Goal: Information Seeking & Learning: Learn about a topic

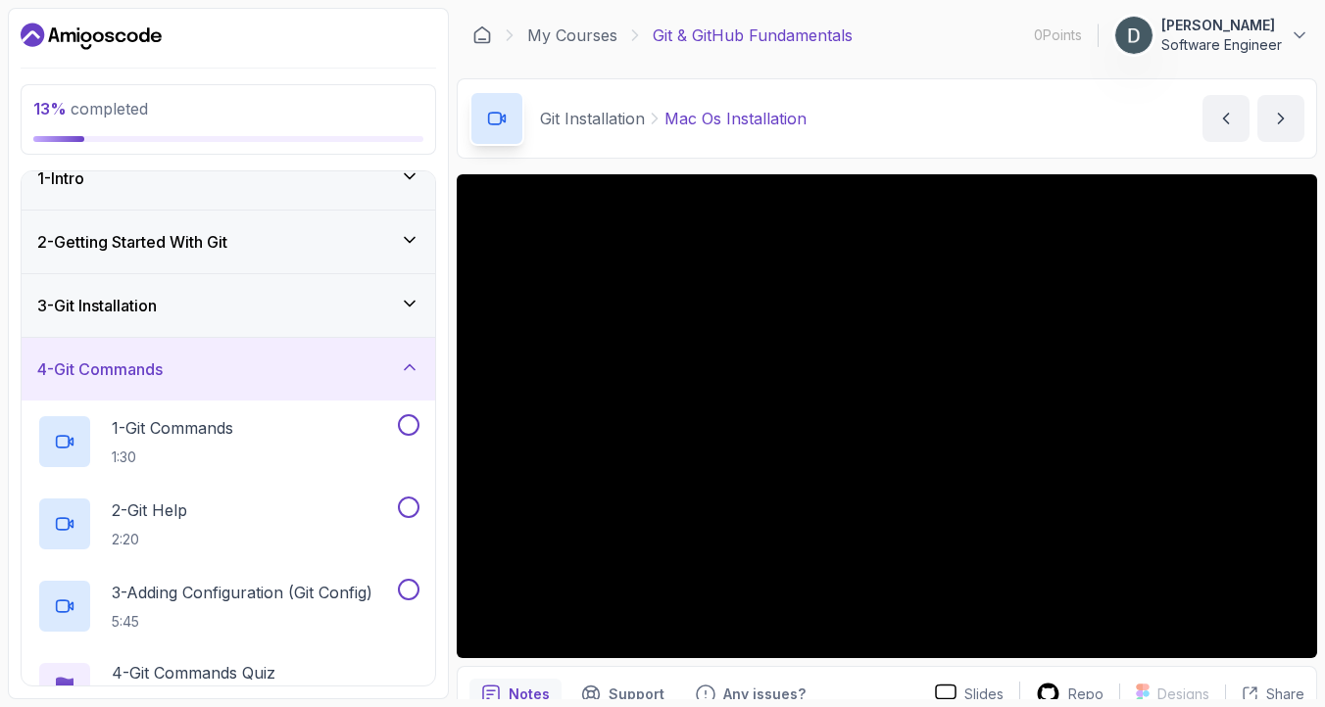
scroll to position [29, 0]
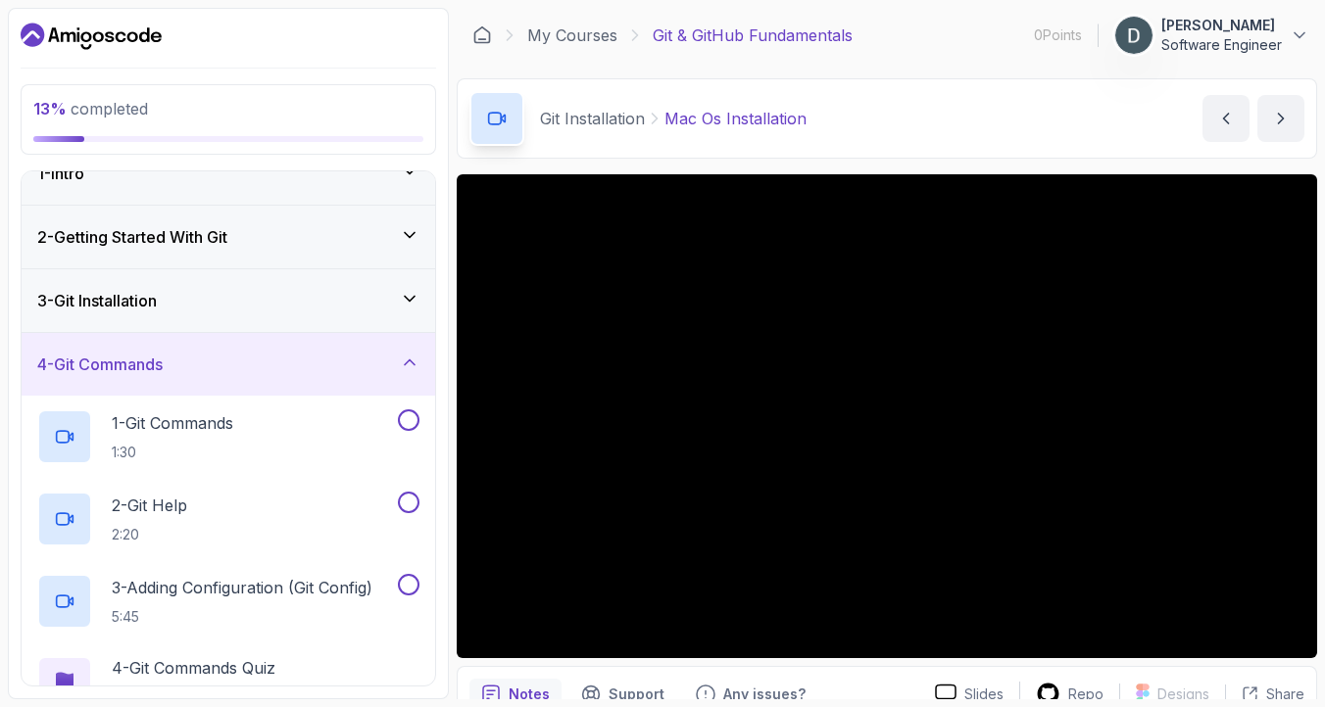
click at [283, 371] on div "4 - Git Commands" at bounding box center [228, 365] width 382 height 24
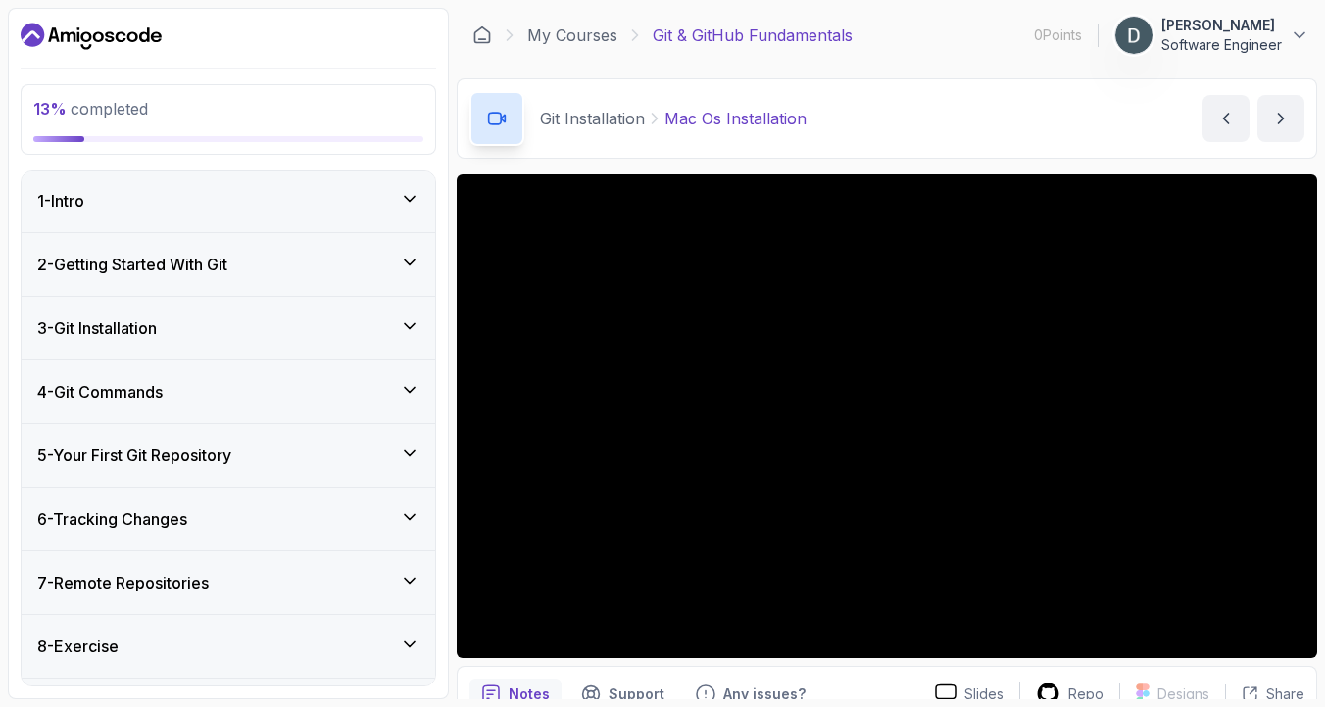
scroll to position [0, 0]
click at [246, 282] on div "2 - Getting Started With Git" at bounding box center [228, 266] width 413 height 63
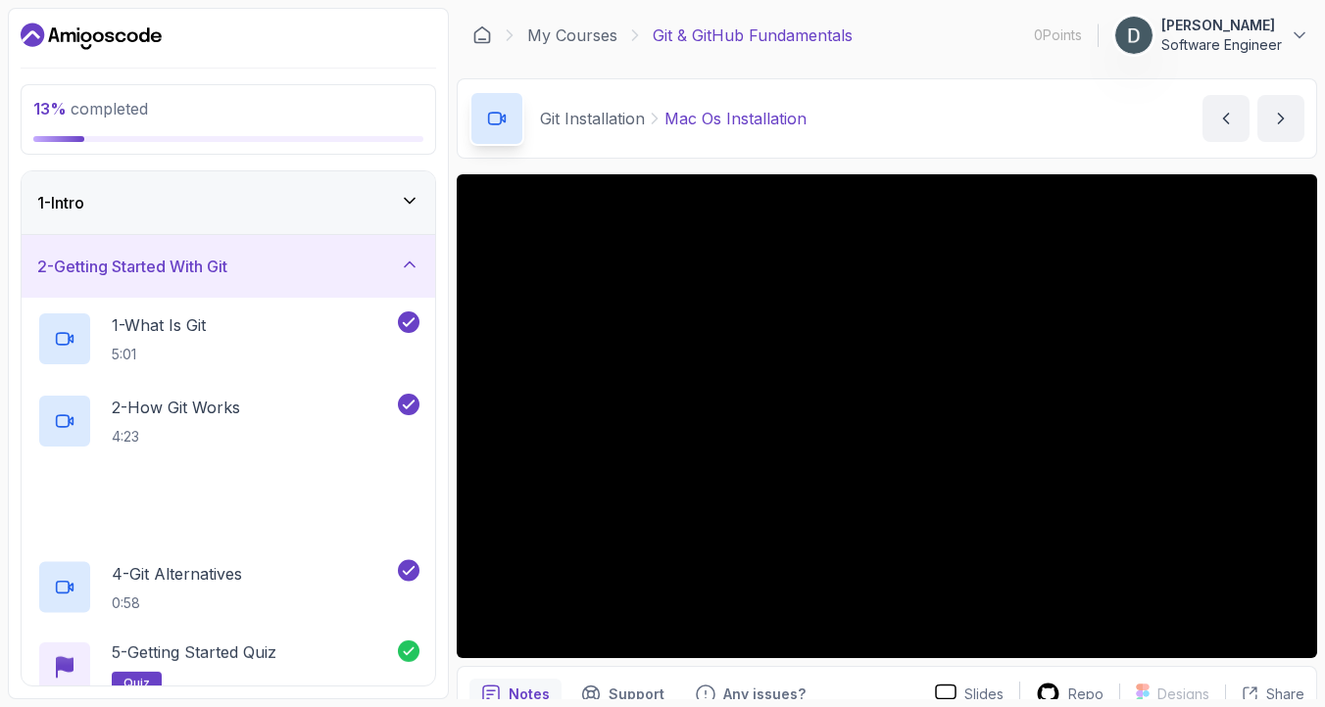
click at [246, 282] on div "2 - Getting Started With Git" at bounding box center [228, 266] width 413 height 63
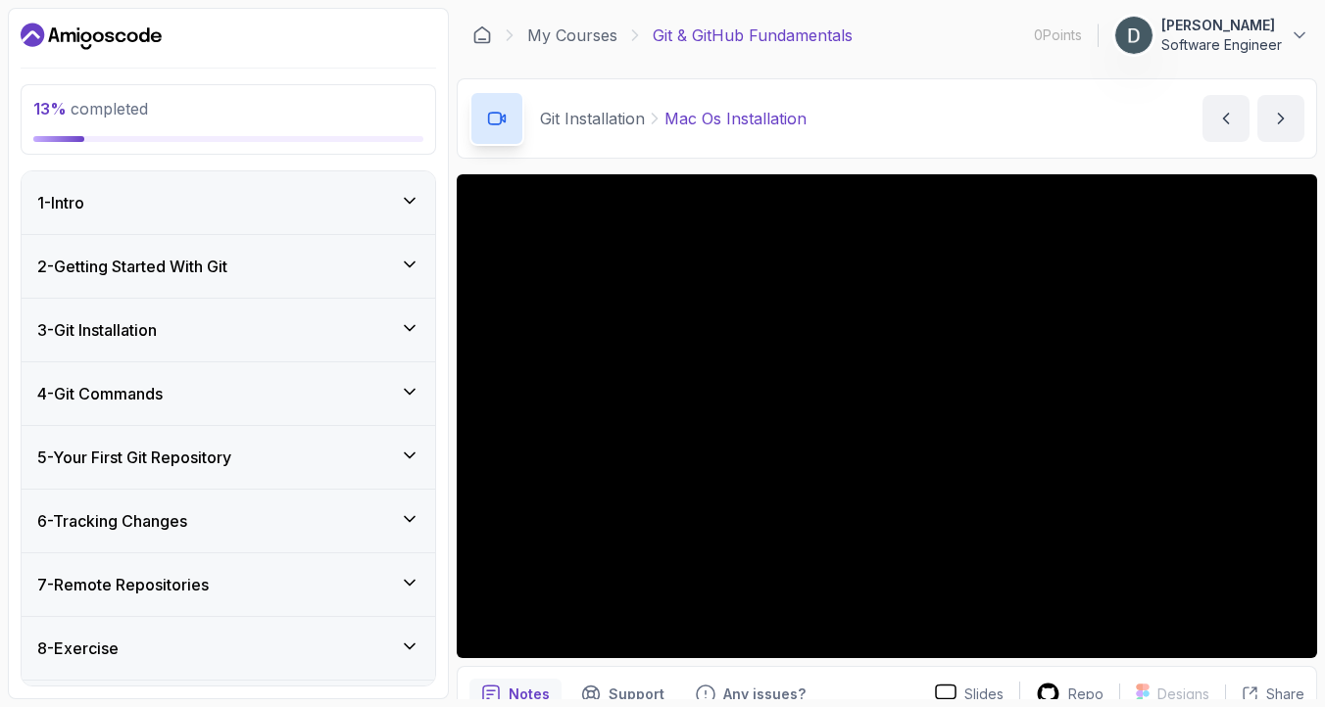
click at [236, 319] on div "3 - Git Installation" at bounding box center [228, 330] width 382 height 24
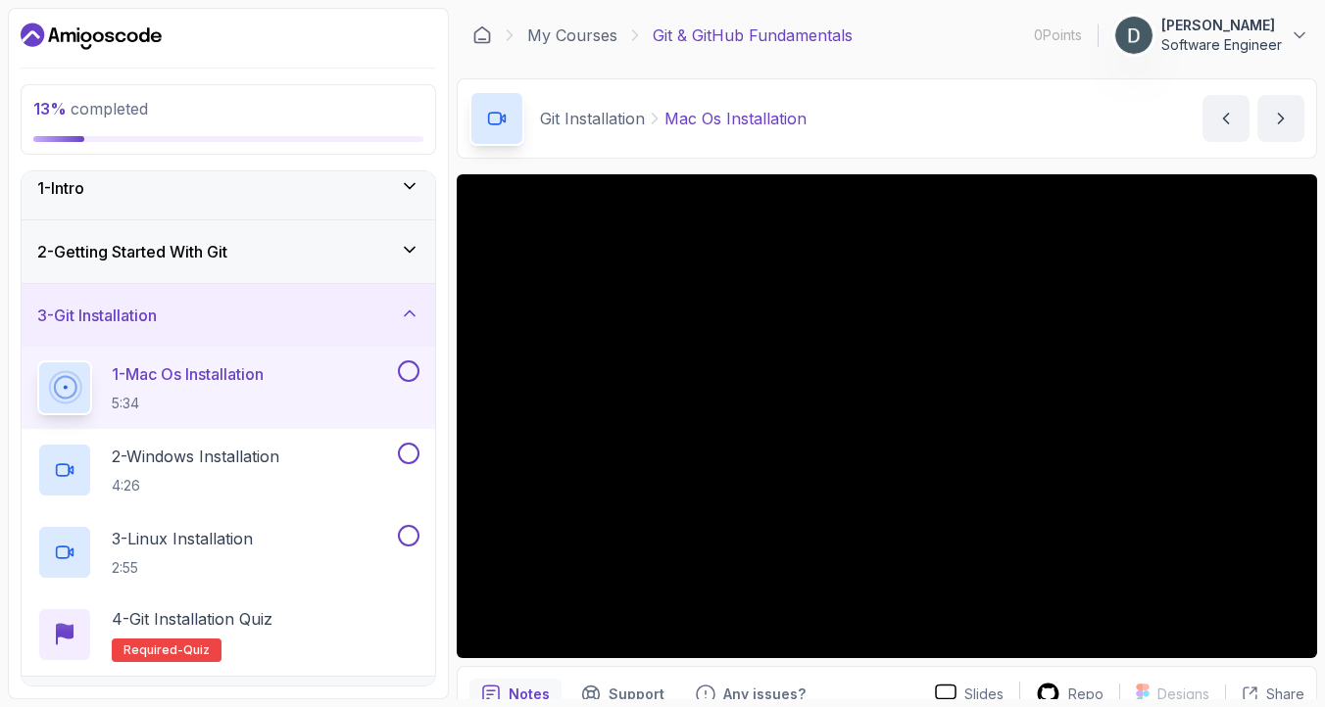
scroll to position [20, 0]
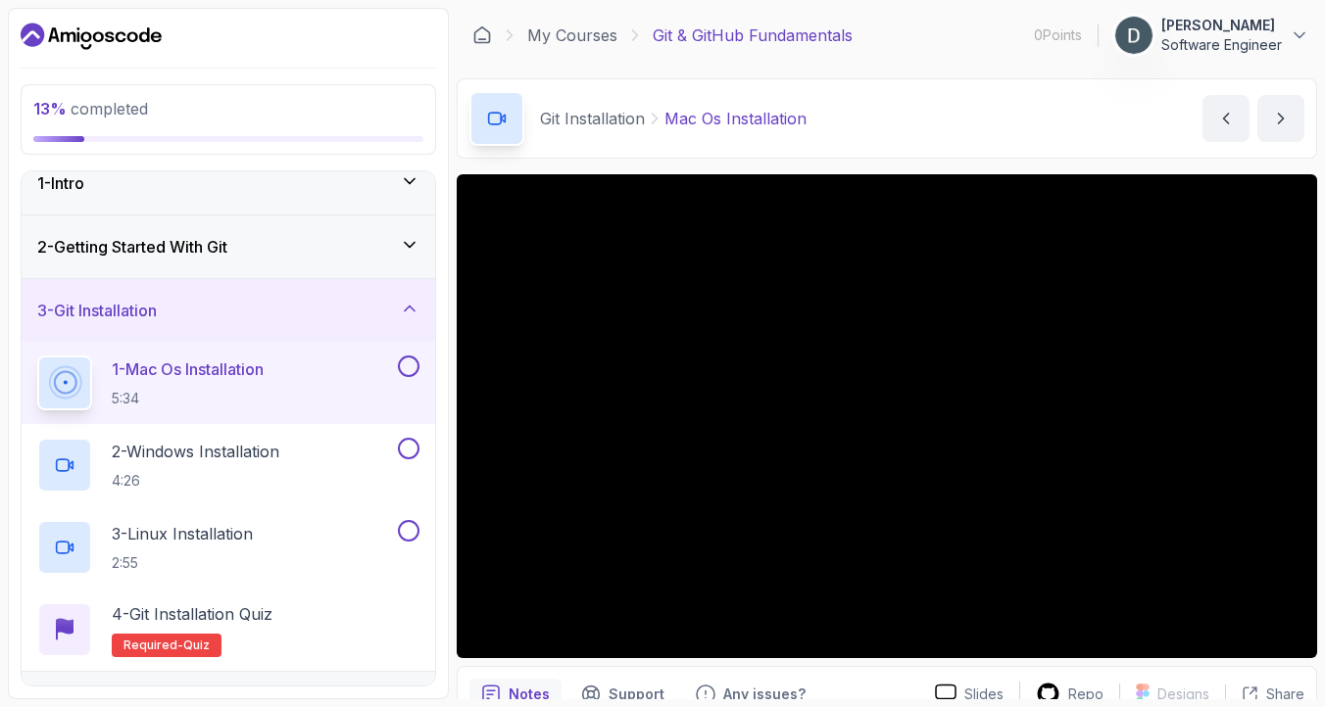
click at [243, 329] on div "3 - Git Installation" at bounding box center [228, 310] width 413 height 63
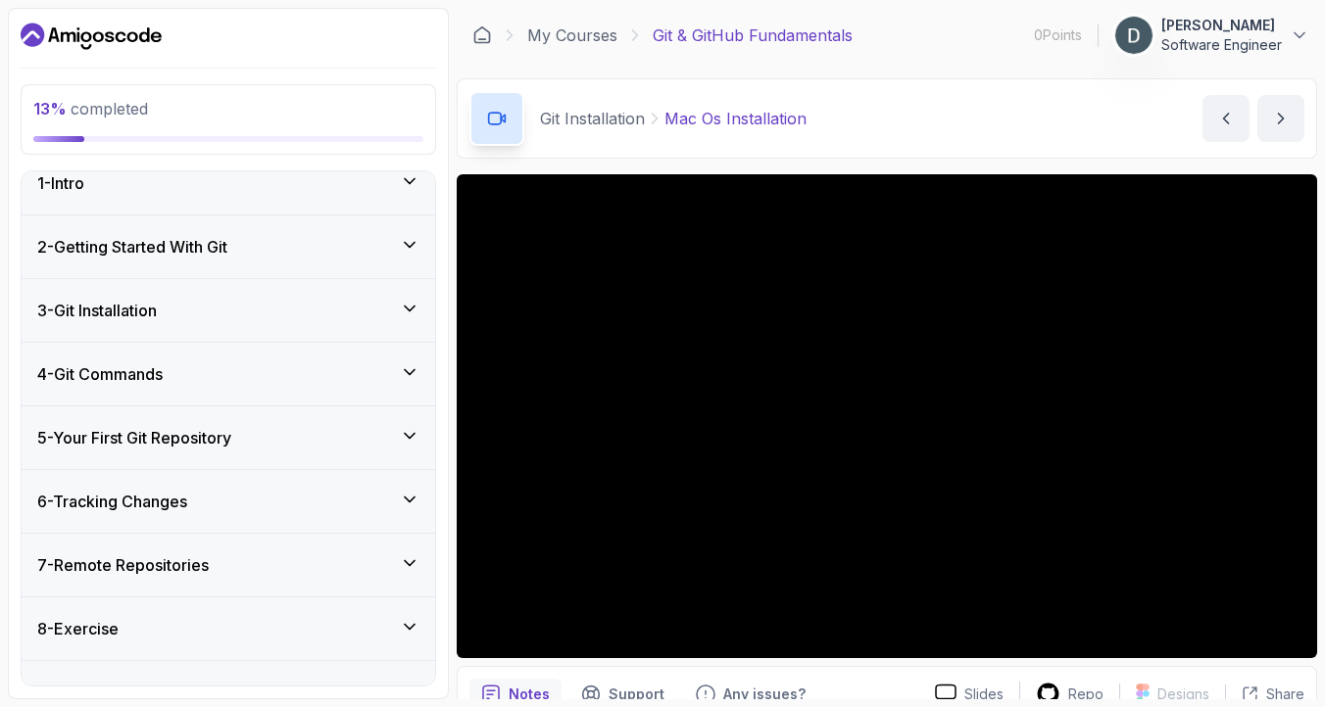
click at [363, 308] on div "3 - Git Installation" at bounding box center [228, 311] width 382 height 24
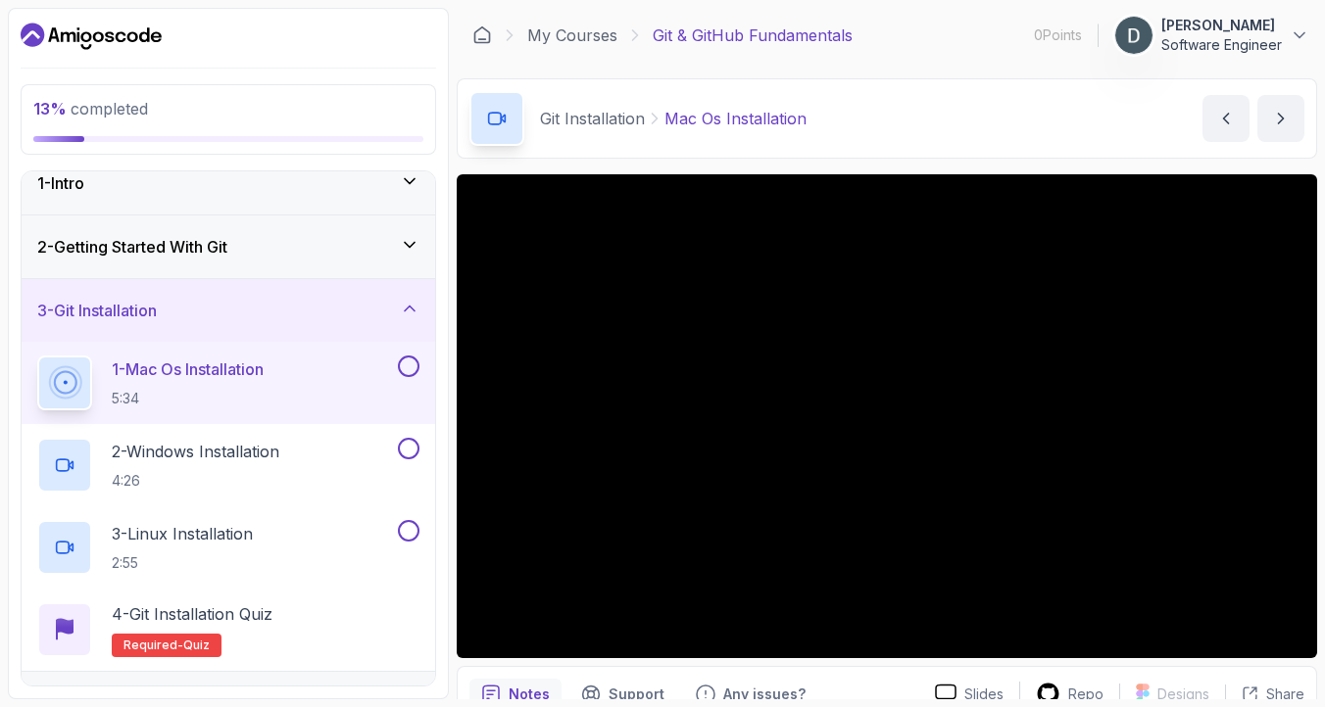
click at [405, 358] on button at bounding box center [409, 367] width 22 height 22
click at [416, 448] on button at bounding box center [409, 449] width 22 height 22
click at [414, 529] on button at bounding box center [409, 531] width 22 height 22
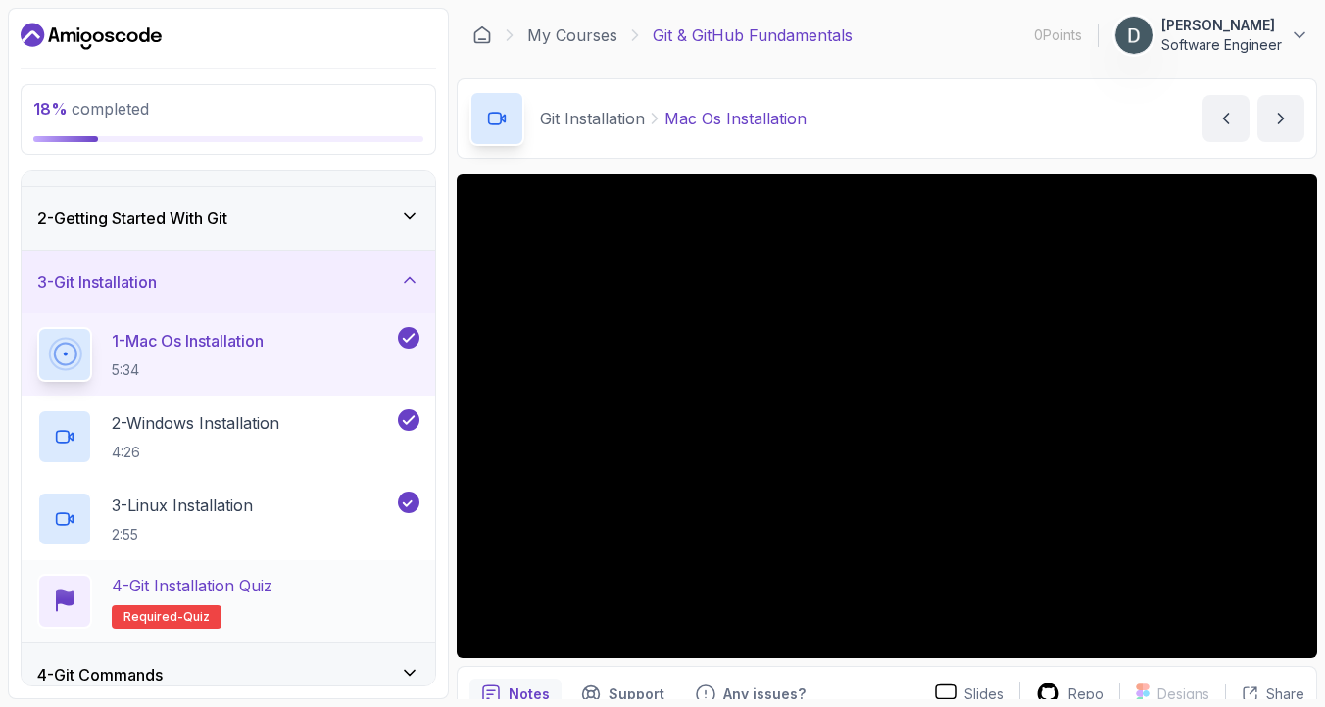
scroll to position [50, 0]
click at [262, 587] on p "4 - Git Installation Quiz" at bounding box center [192, 584] width 161 height 24
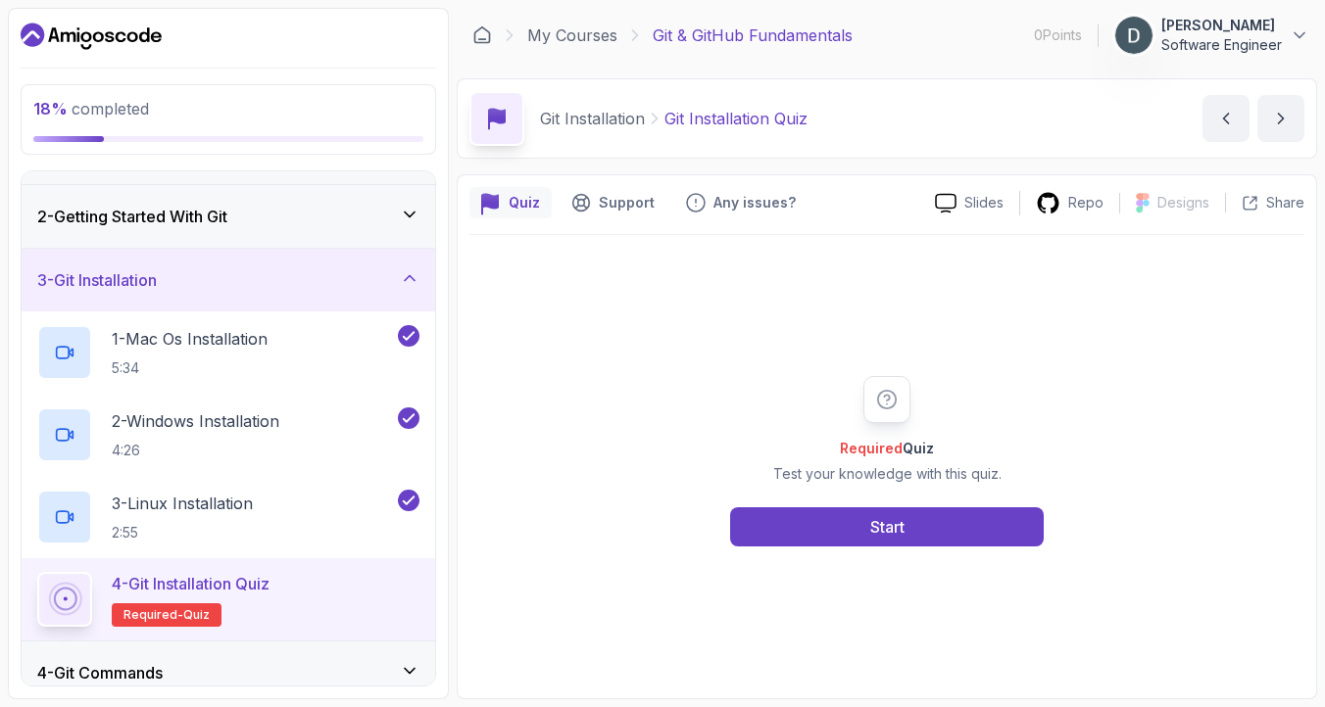
click at [871, 555] on div "Required Quiz Test your knowledge with this quiz. Start" at bounding box center [886, 461] width 835 height 452
click at [871, 530] on div "Start" at bounding box center [887, 527] width 34 height 24
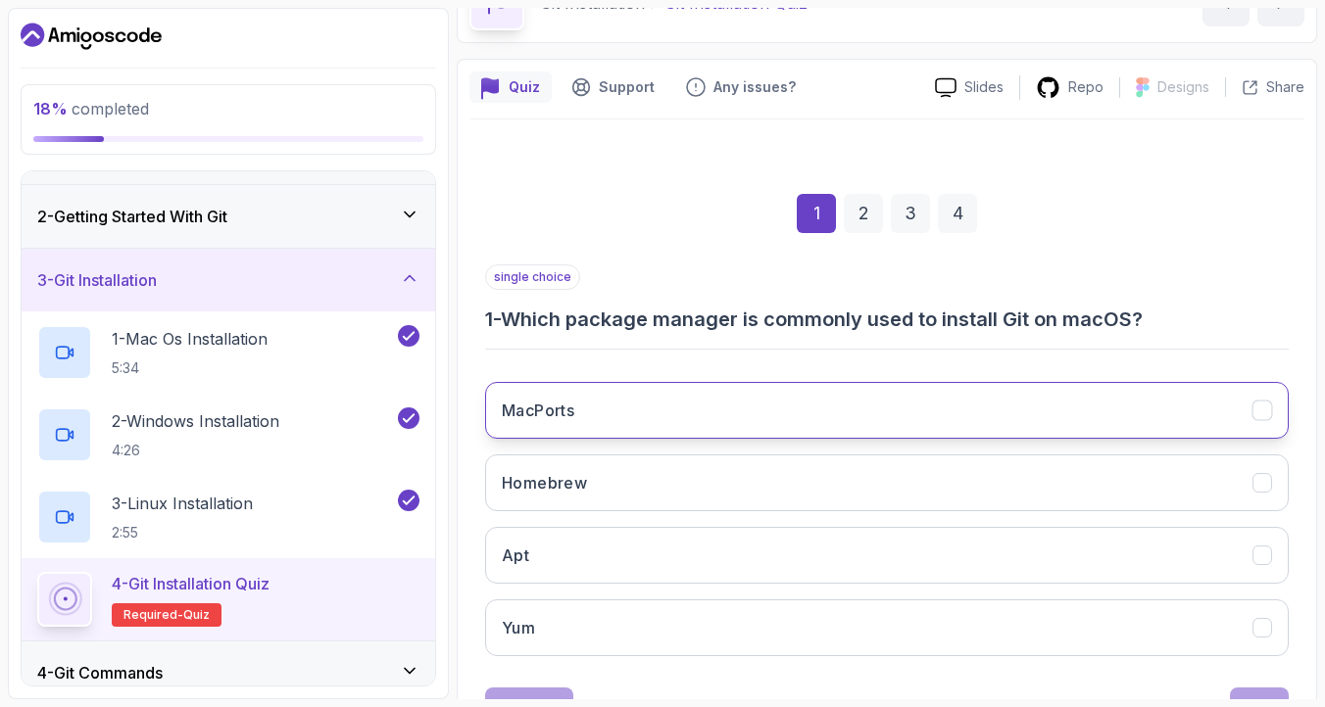
scroll to position [120, 0]
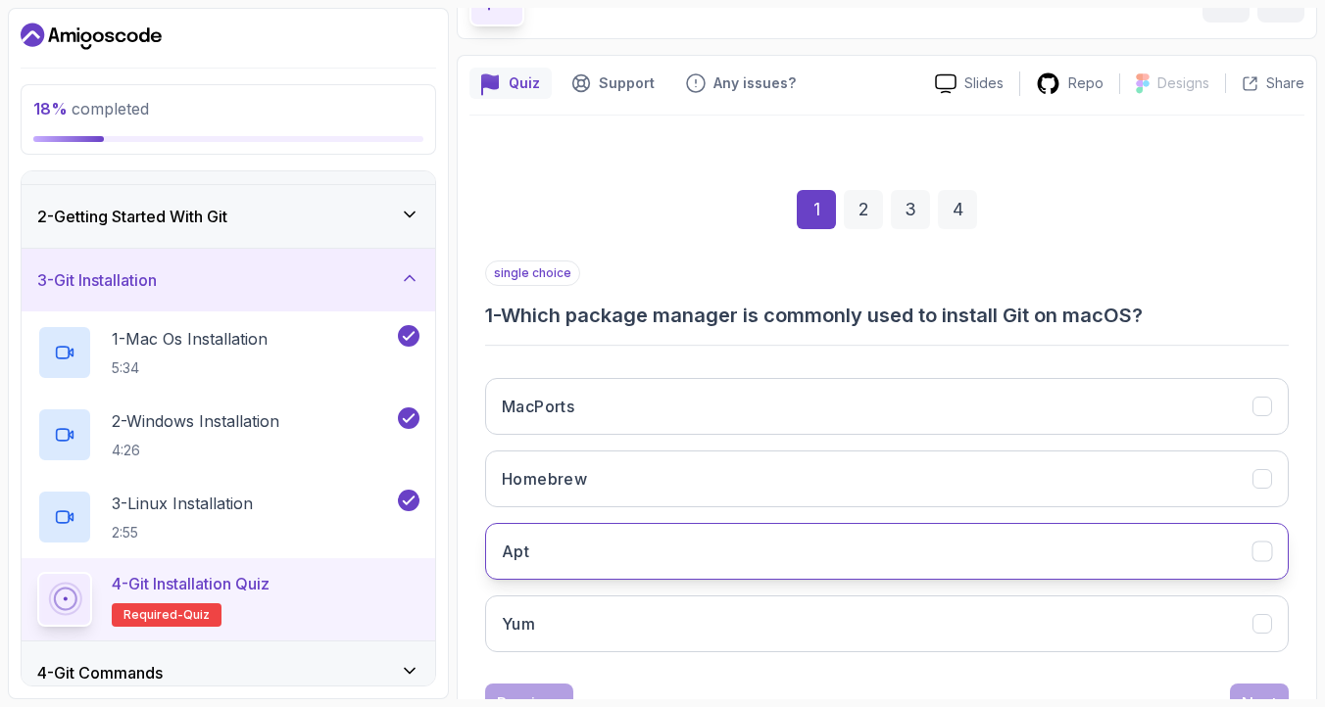
click at [838, 548] on button "Apt" at bounding box center [886, 551] width 803 height 57
click at [1250, 697] on div "Next" at bounding box center [1258, 704] width 35 height 24
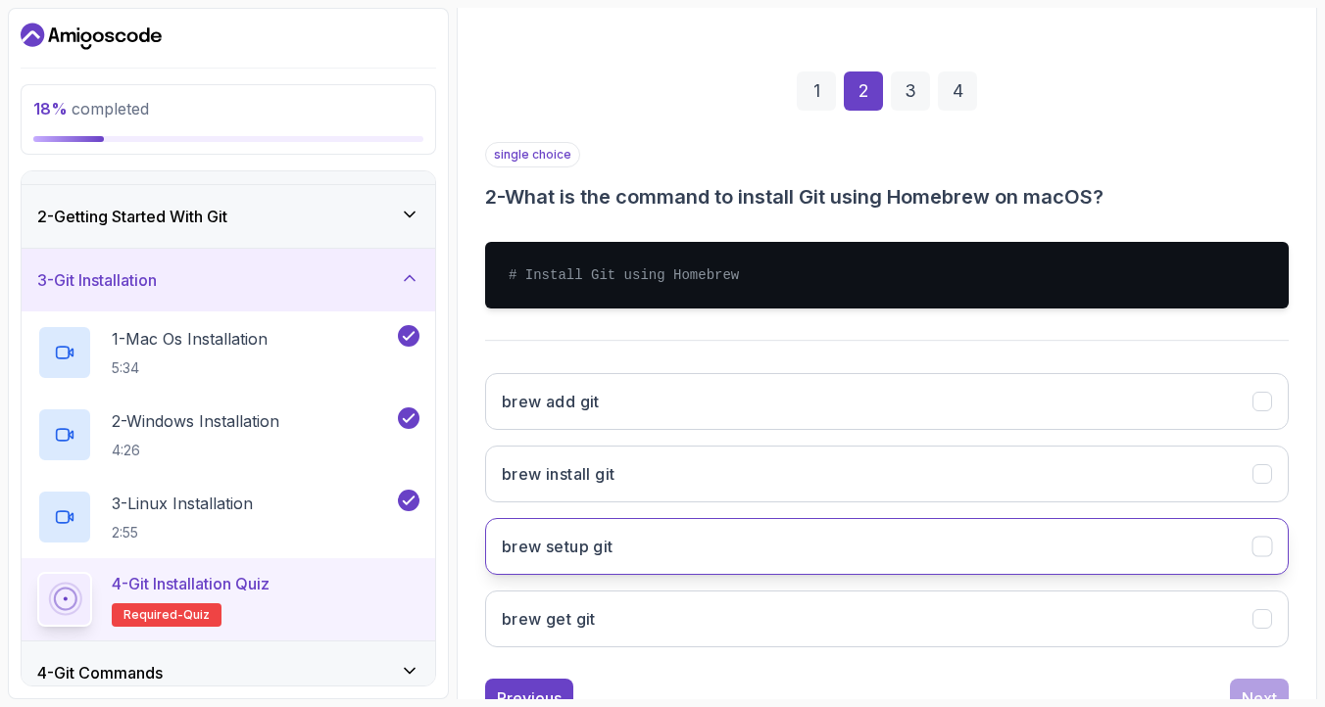
scroll to position [272, 0]
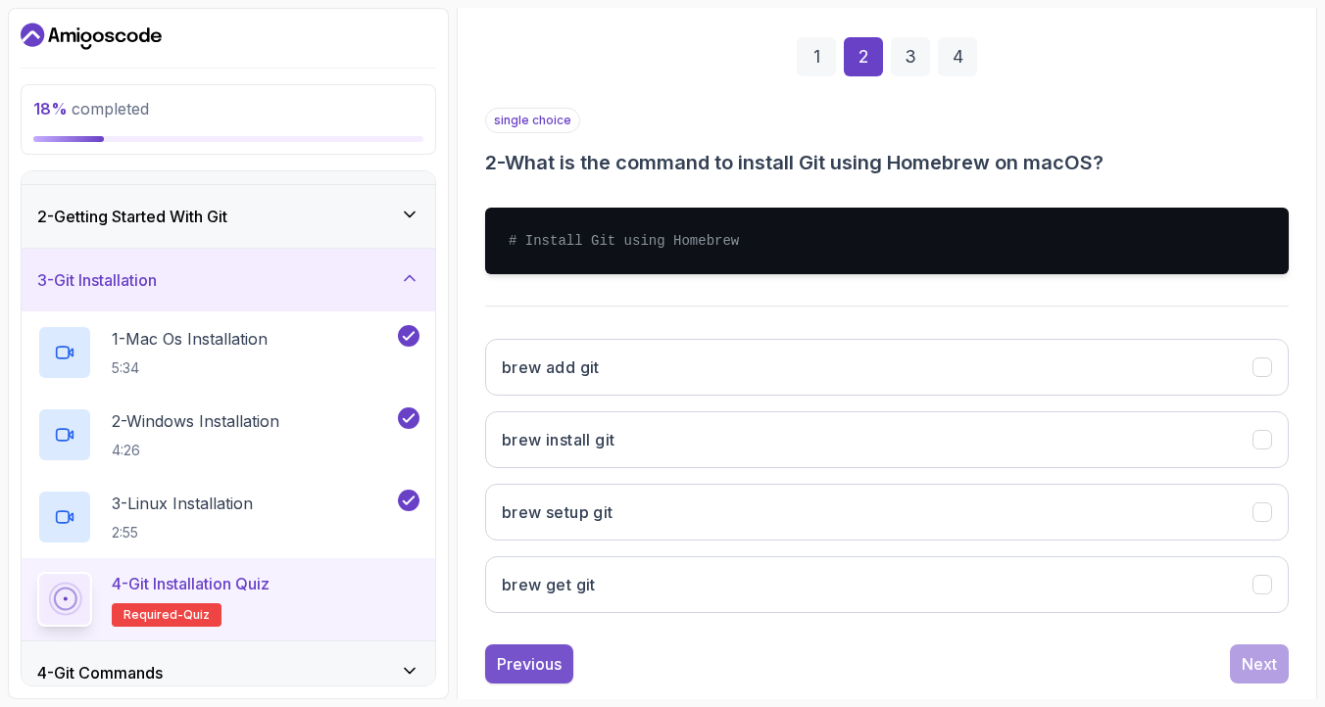
click at [526, 668] on div "Previous" at bounding box center [529, 664] width 65 height 24
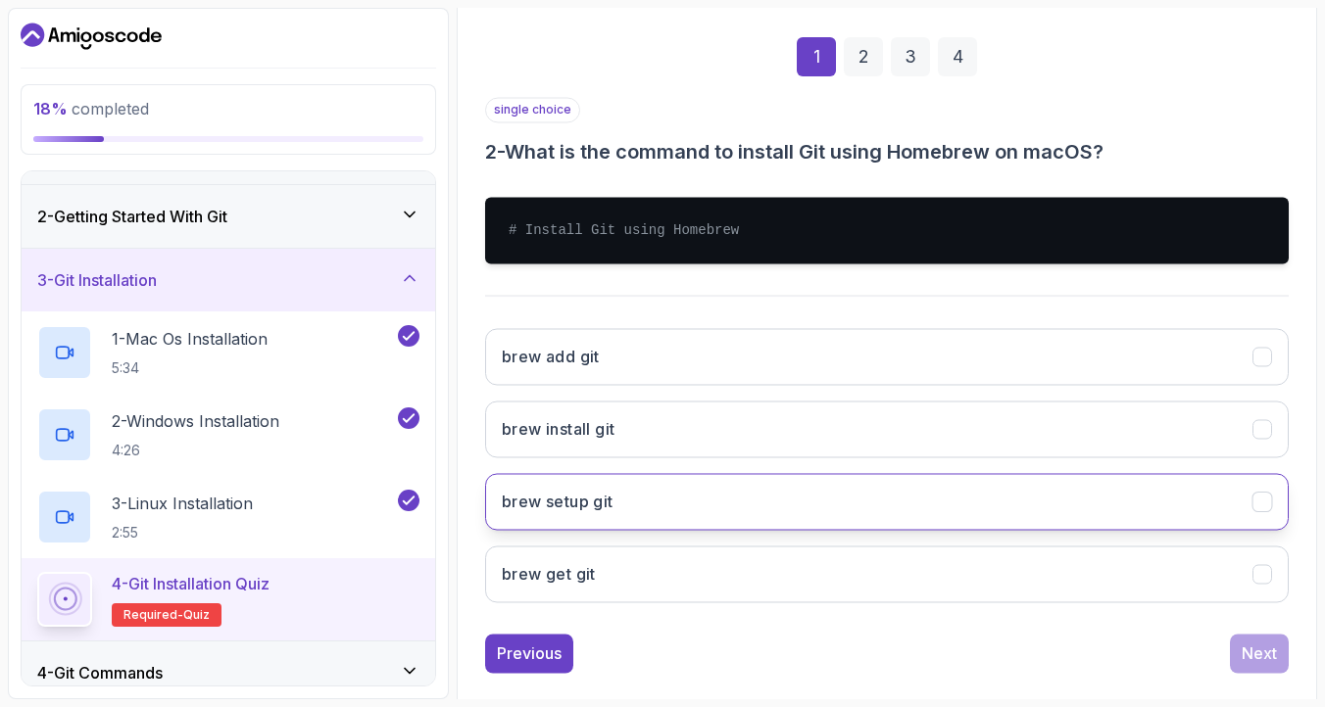
scroll to position [199, 0]
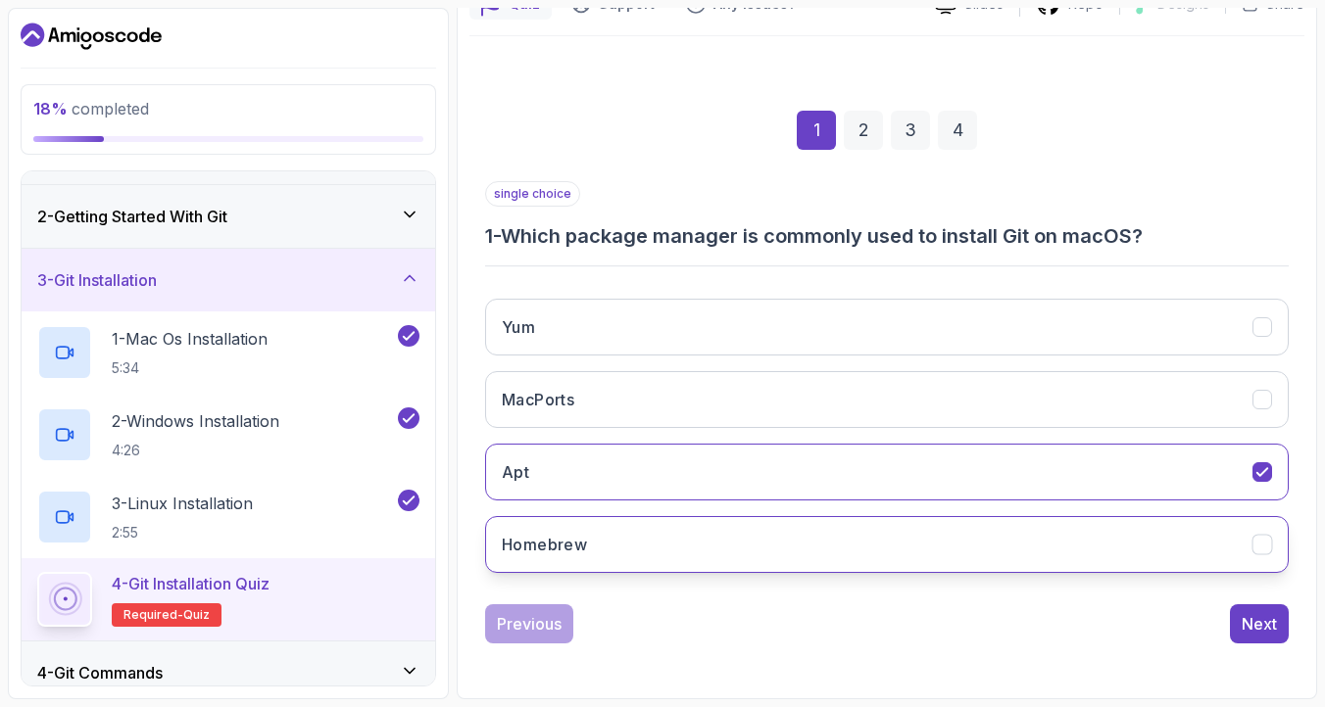
click at [625, 518] on button "Homebrew" at bounding box center [886, 544] width 803 height 57
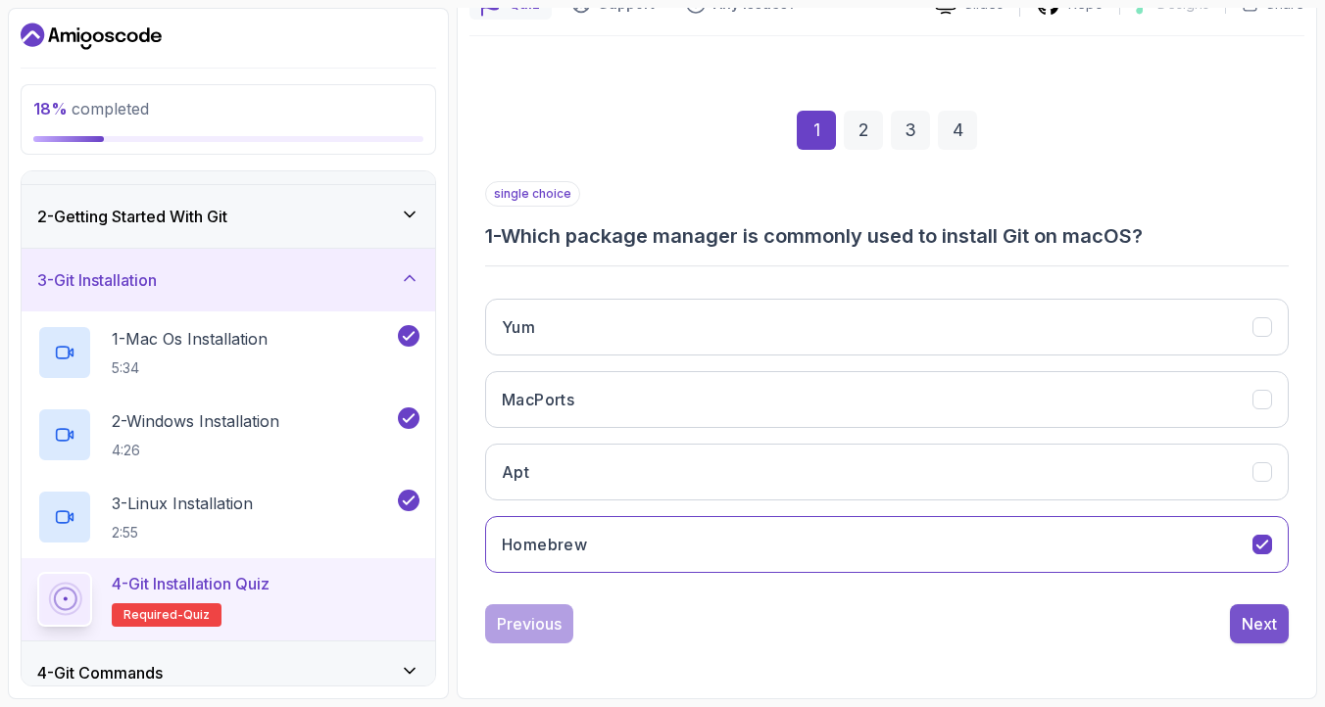
click at [1259, 625] on div "Next" at bounding box center [1258, 624] width 35 height 24
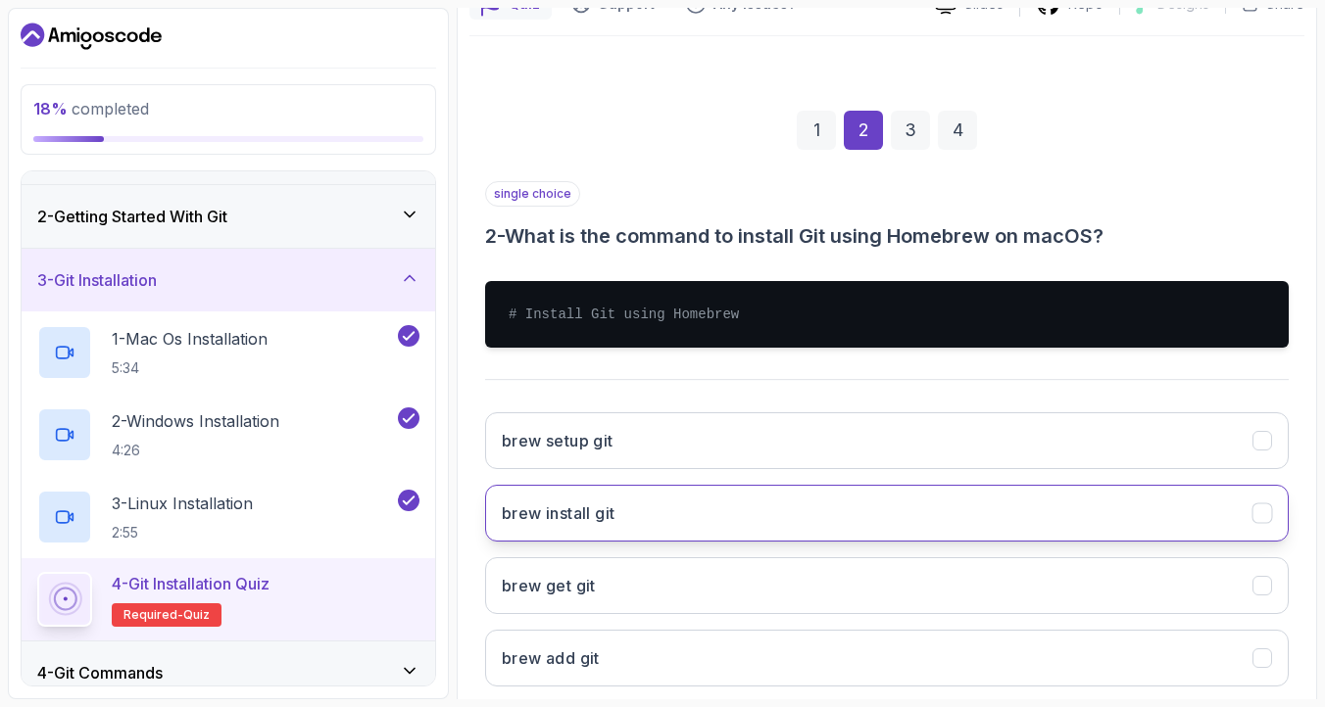
click at [637, 528] on button "brew install git" at bounding box center [886, 513] width 803 height 57
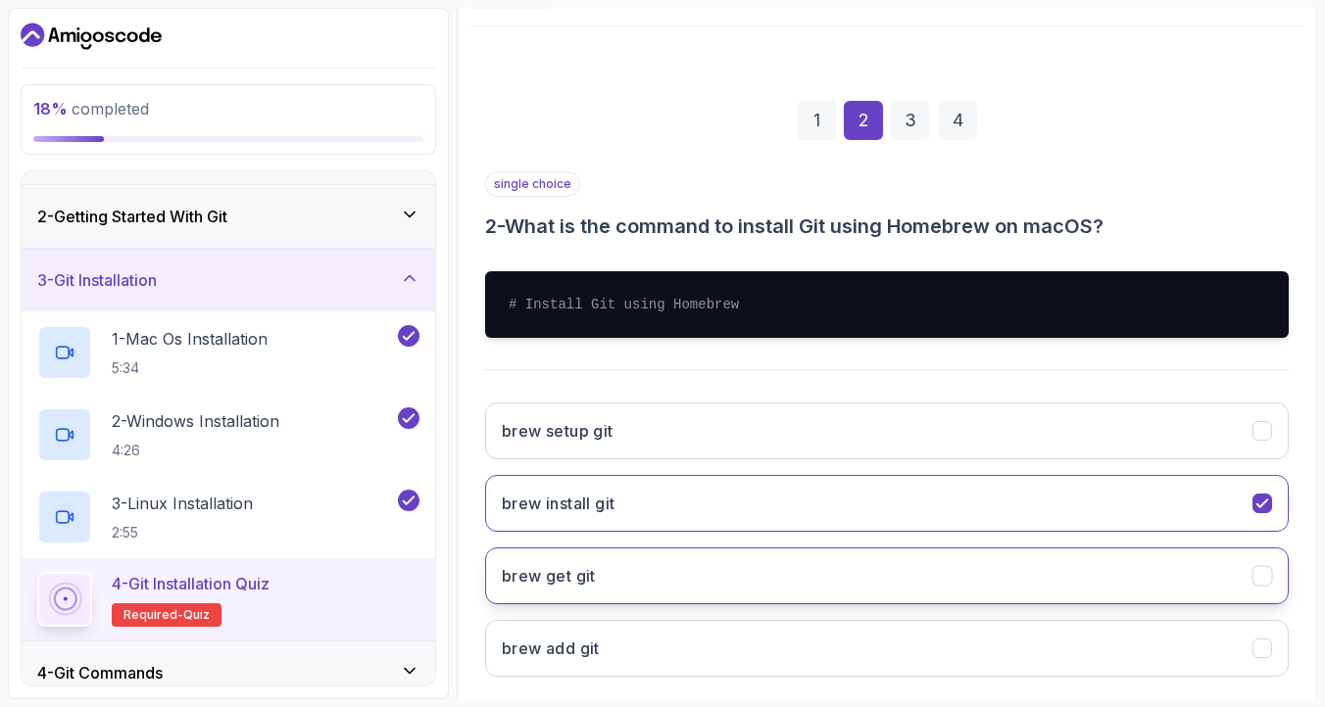
scroll to position [230, 0]
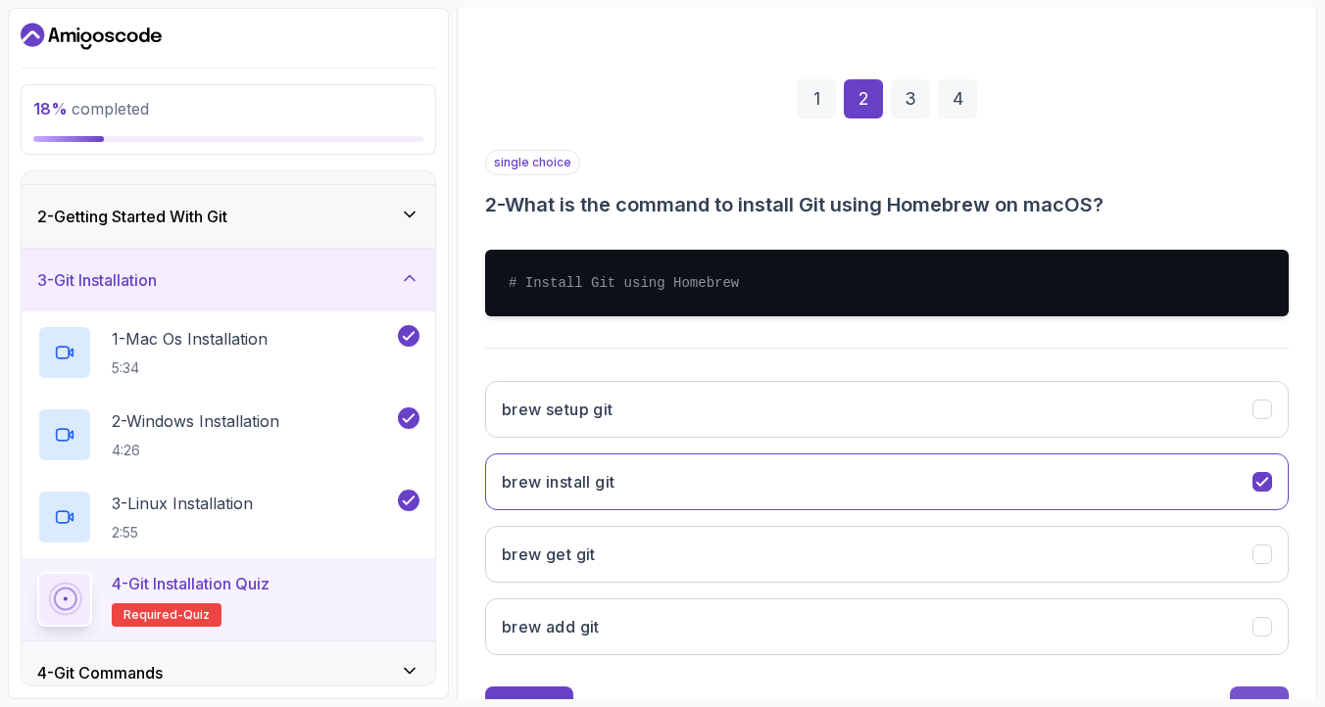
click at [1278, 696] on button "Next" at bounding box center [1259, 706] width 59 height 39
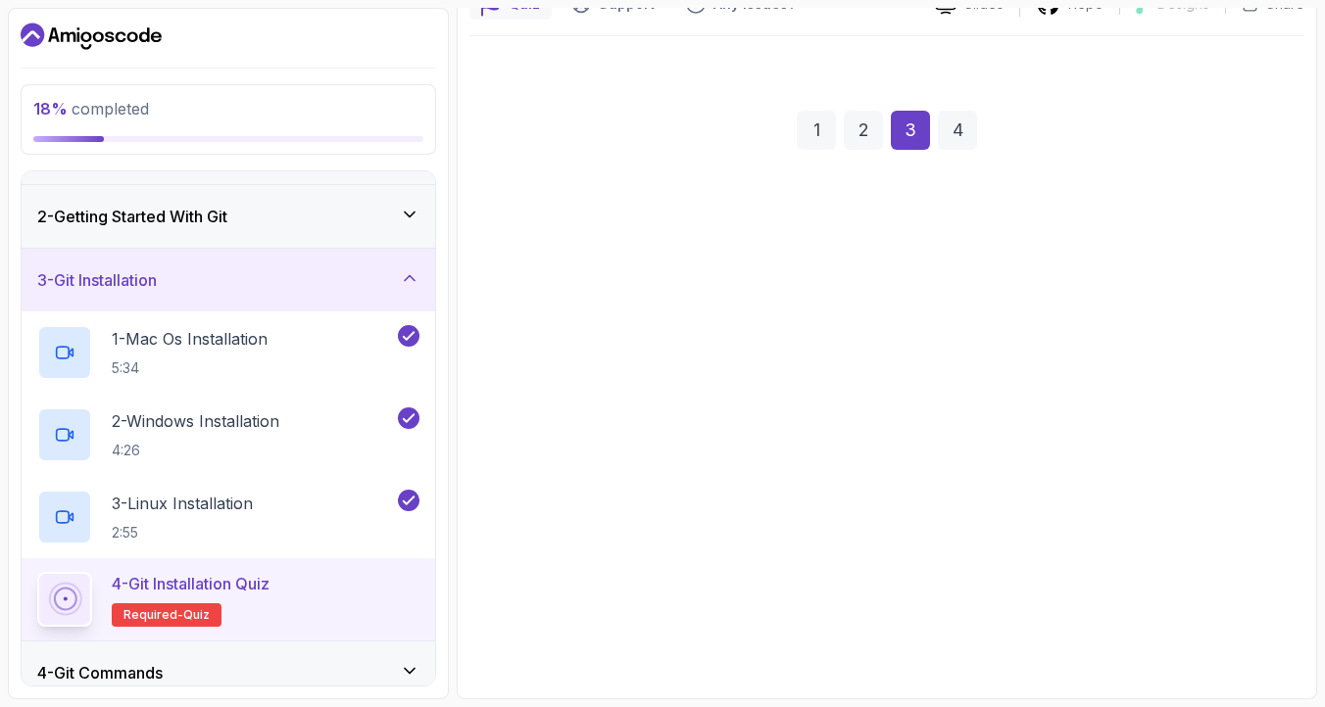
scroll to position [199, 0]
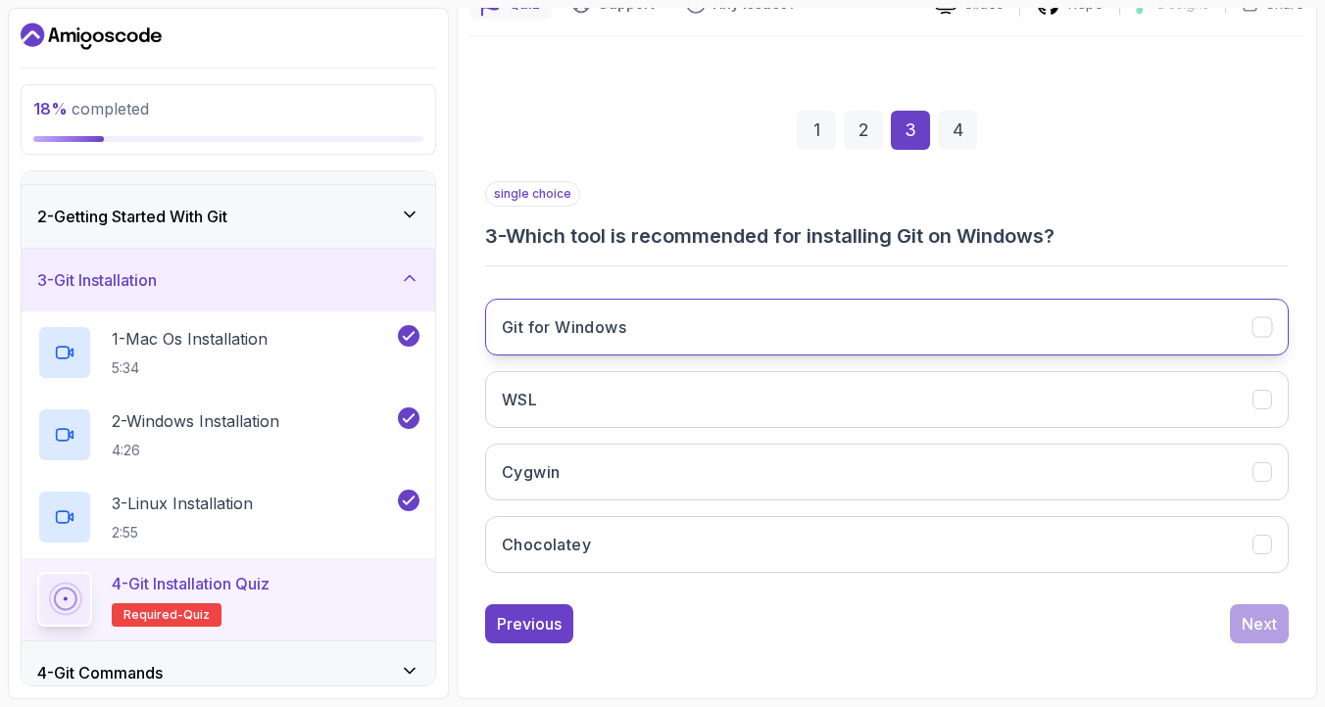
click at [663, 327] on button "Git for Windows" at bounding box center [886, 327] width 803 height 57
click at [1245, 617] on div "Next" at bounding box center [1258, 624] width 35 height 24
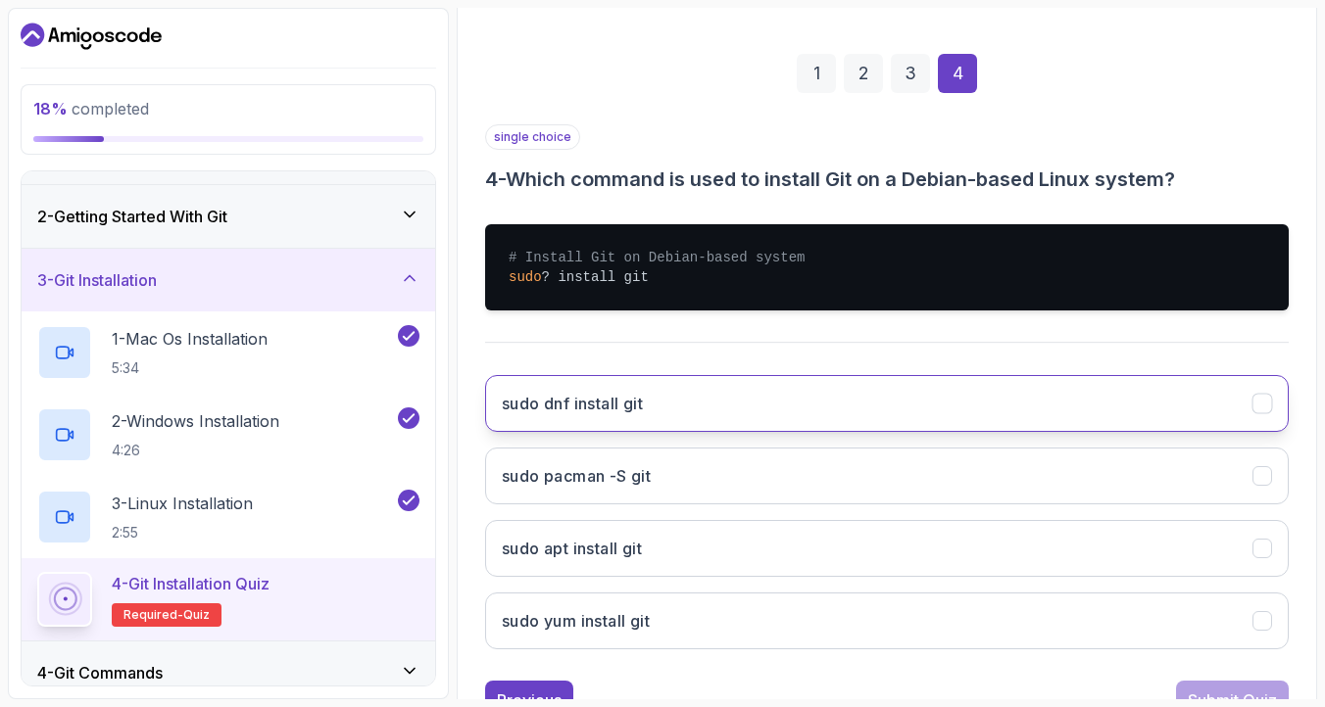
scroll to position [265, 0]
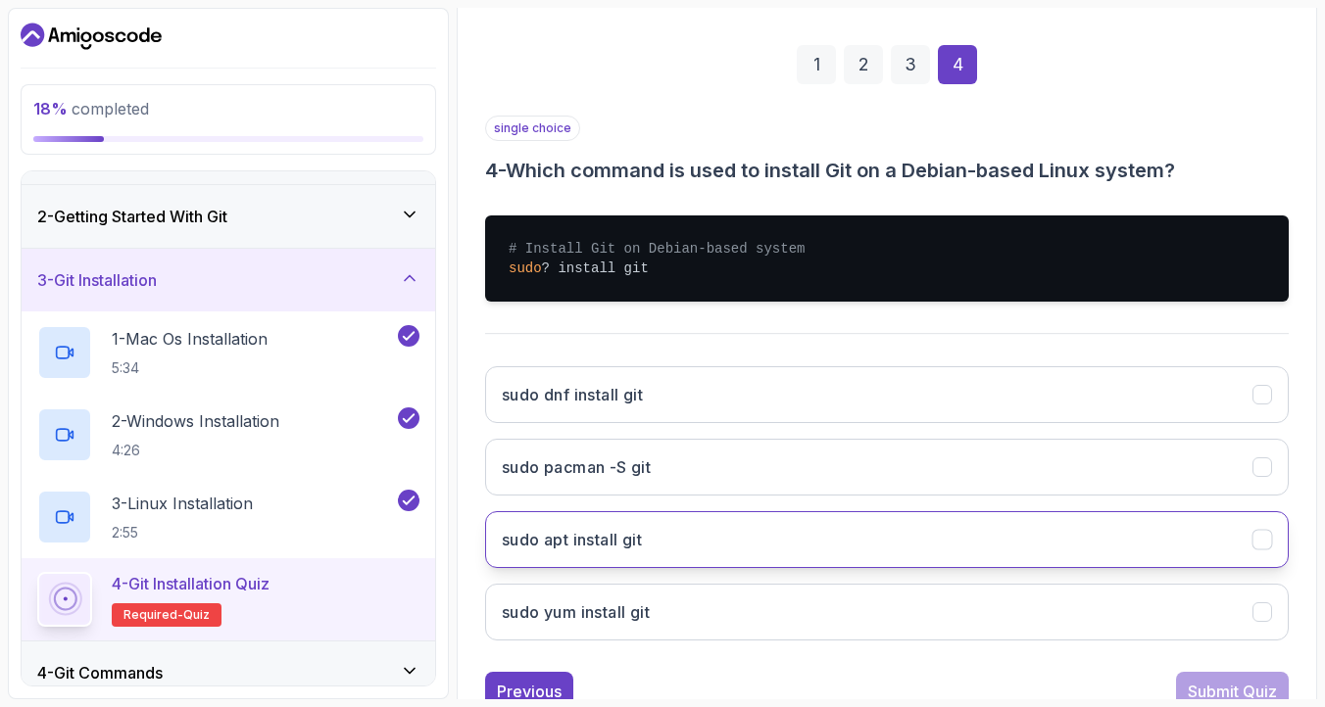
click at [744, 542] on button "sudo apt install git" at bounding box center [886, 539] width 803 height 57
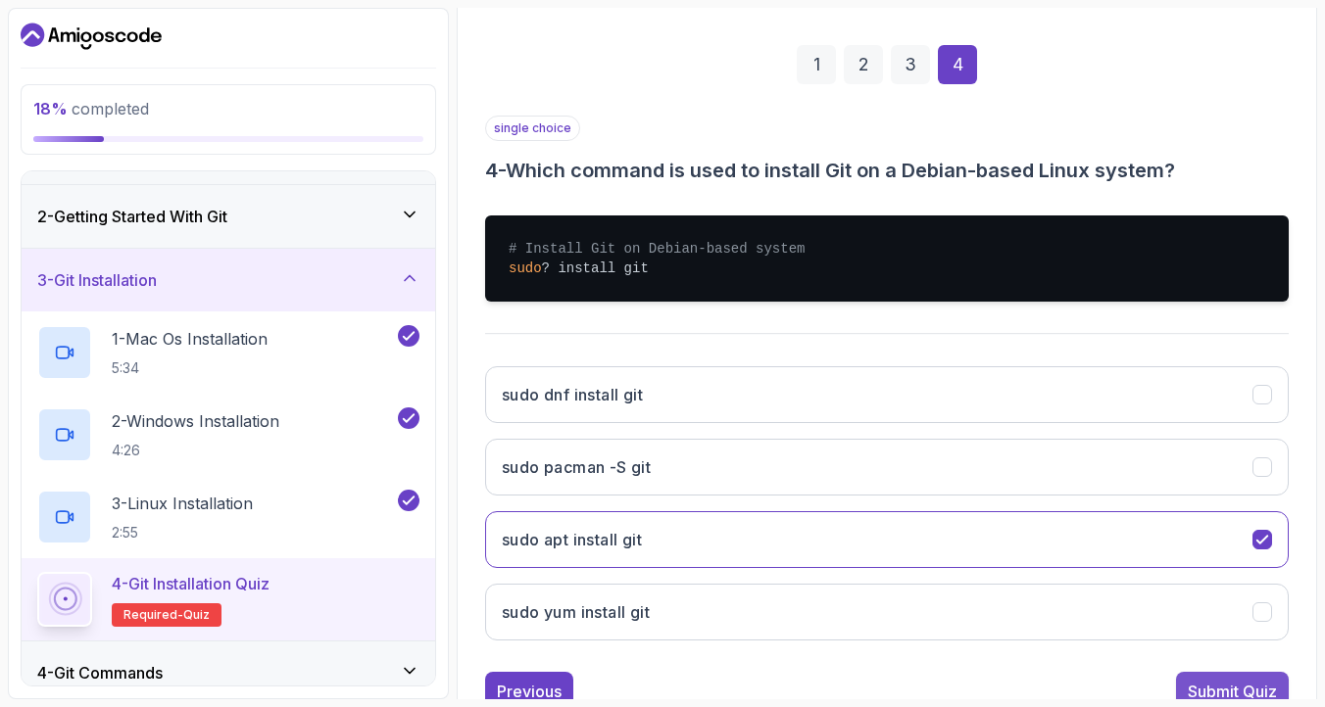
click at [1235, 690] on div "Submit Quiz" at bounding box center [1231, 692] width 89 height 24
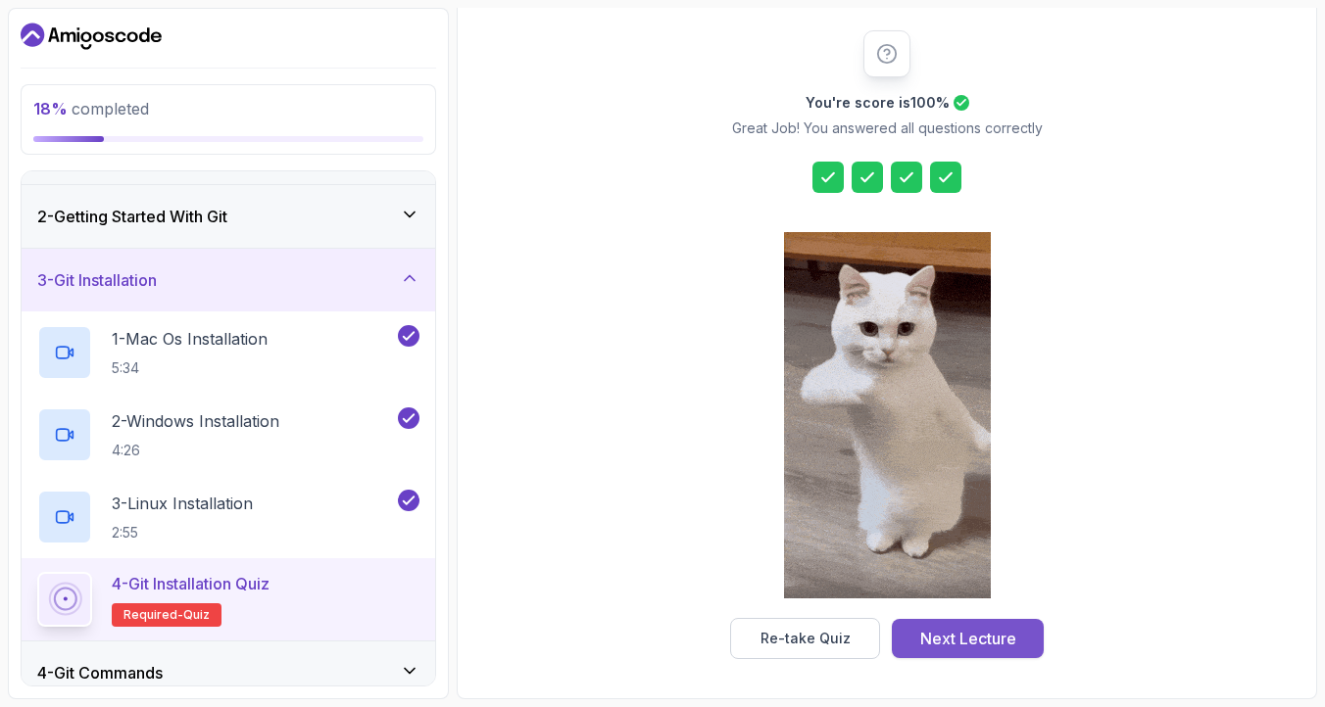
click at [962, 631] on div "Next Lecture" at bounding box center [968, 639] width 96 height 24
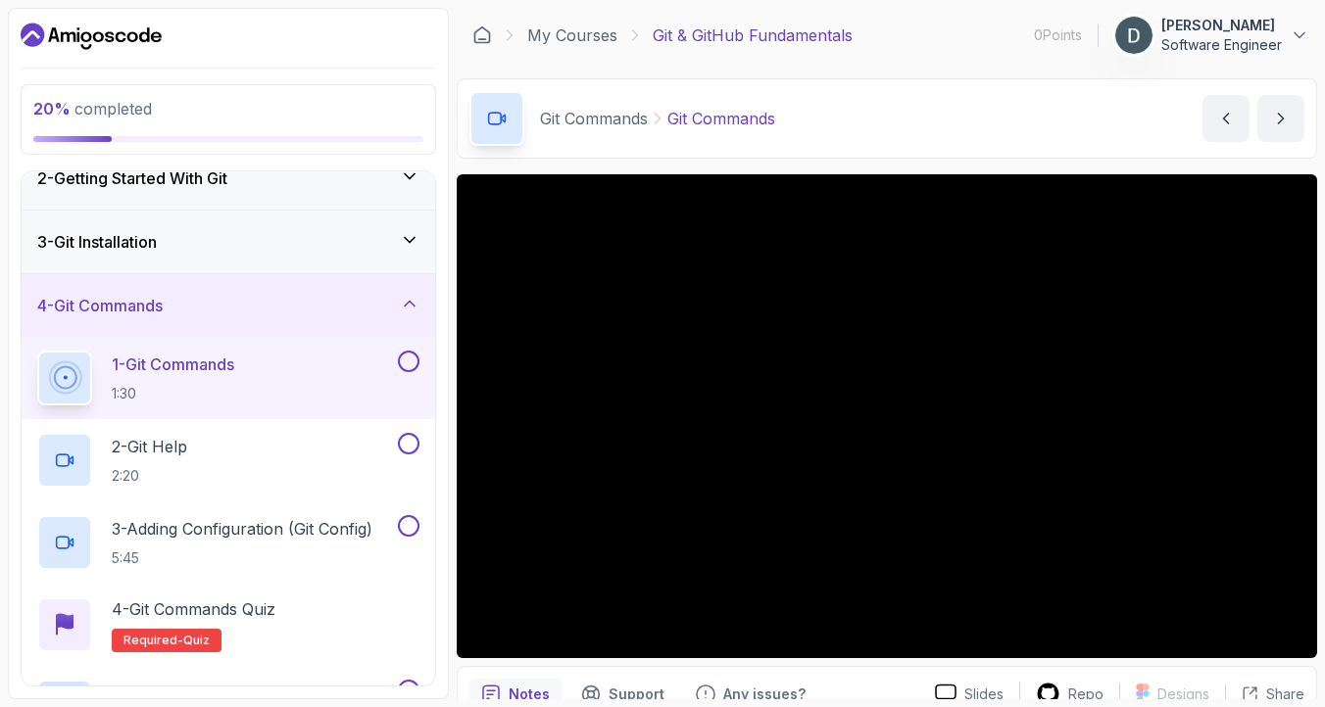
scroll to position [92, 0]
